Goal: Information Seeking & Learning: Learn about a topic

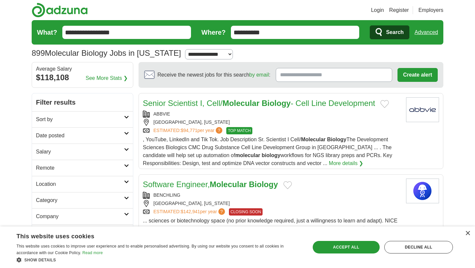
drag, startPoint x: 282, startPoint y: 28, endPoint x: 193, endPoint y: 19, distance: 90.0
click at [192, 19] on header "Login Register Employers 899 Molecular Biology Jobs in California Salary Salary…" at bounding box center [237, 31] width 411 height 62
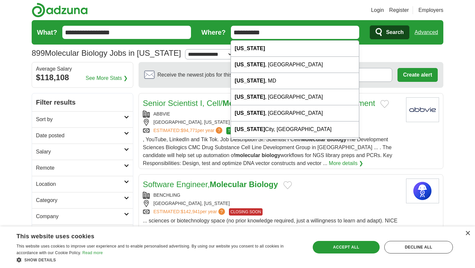
drag, startPoint x: 267, startPoint y: 32, endPoint x: 203, endPoint y: 22, distance: 65.0
click at [211, 28] on form "**********" at bounding box center [237, 32] width 411 height 24
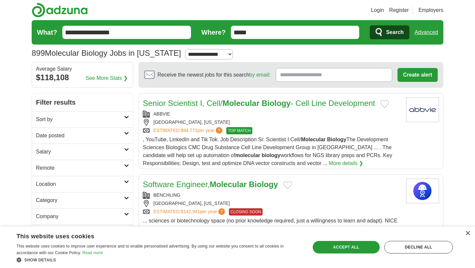
type input "*****"
click at [377, 28] on icon "submit" at bounding box center [379, 32] width 8 height 9
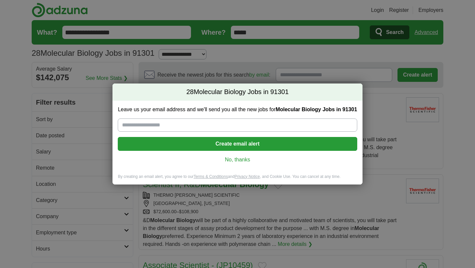
click at [238, 160] on link "No, thanks" at bounding box center [237, 159] width 228 height 7
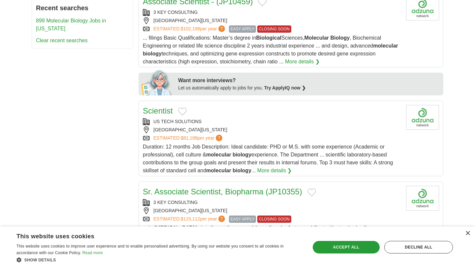
scroll to position [266, 0]
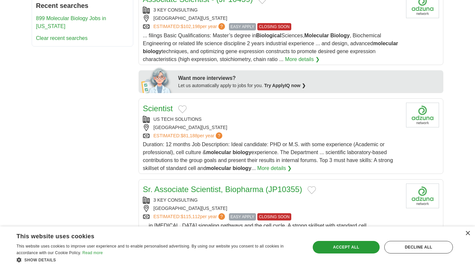
click at [273, 172] on link "More details ❯" at bounding box center [274, 168] width 35 height 8
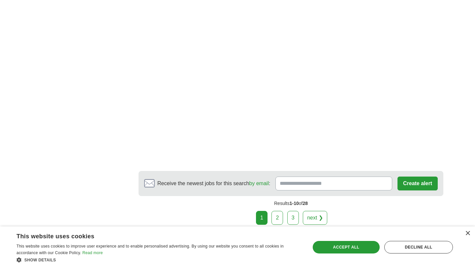
scroll to position [1151, 0]
click at [276, 210] on link "2" at bounding box center [277, 217] width 12 height 14
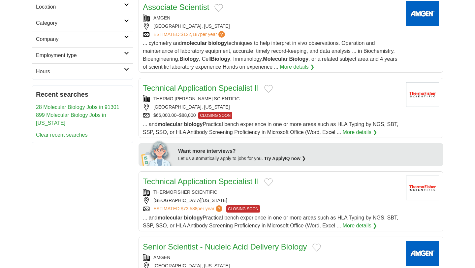
scroll to position [179, 0]
